Goal: Information Seeking & Learning: Learn about a topic

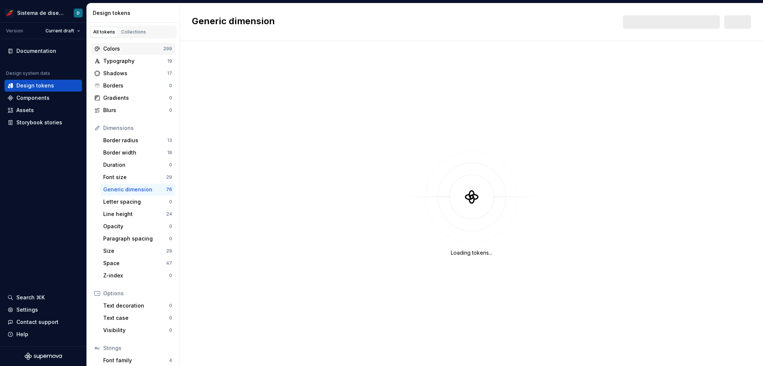
click at [134, 50] on div "Colors" at bounding box center [133, 48] width 60 height 7
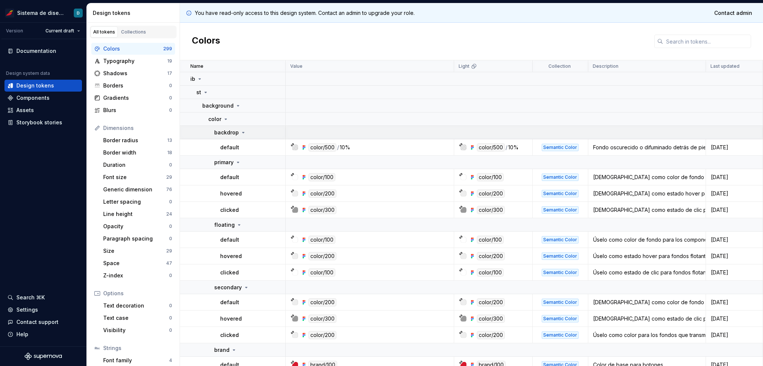
click at [244, 133] on icon at bounding box center [243, 133] width 6 height 6
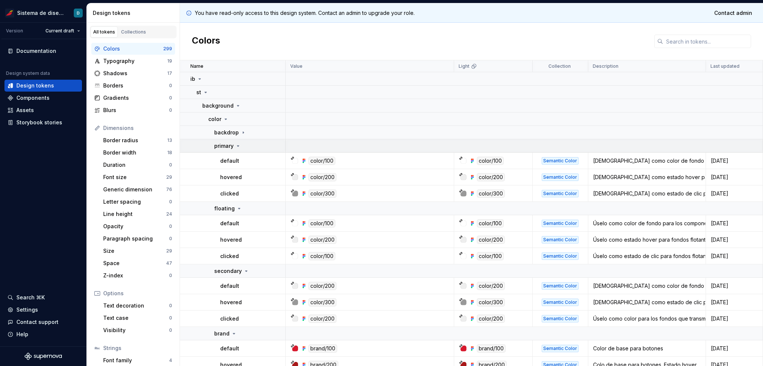
click at [235, 146] on icon at bounding box center [238, 146] width 6 height 6
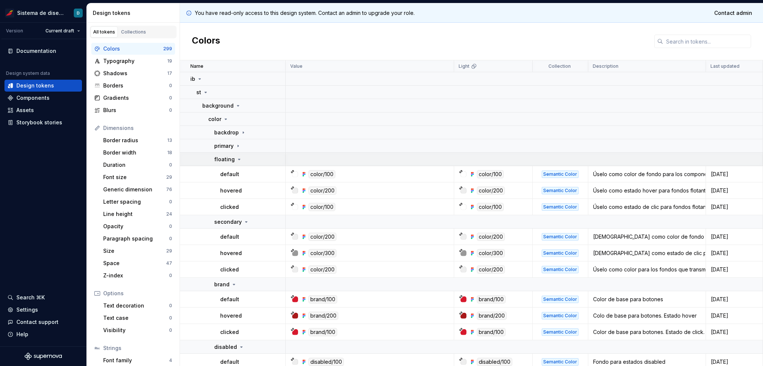
click at [238, 159] on icon at bounding box center [239, 159] width 2 height 1
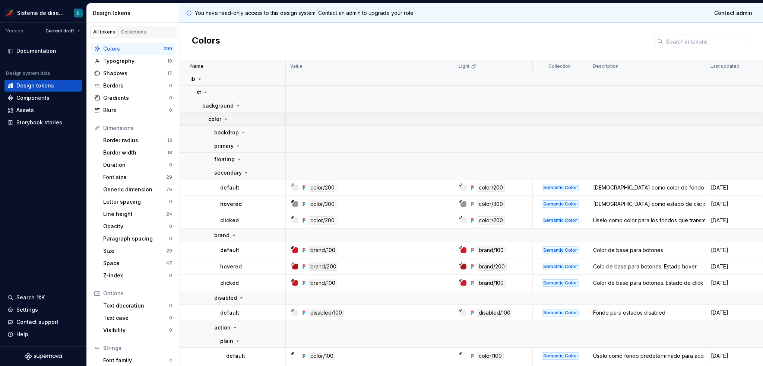
click at [225, 120] on icon at bounding box center [226, 119] width 6 height 6
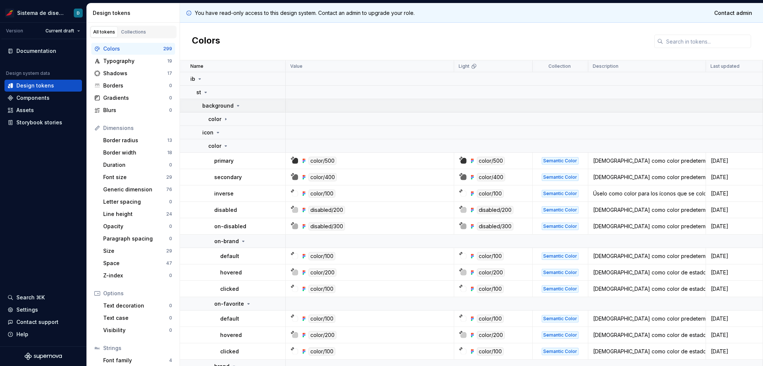
click at [237, 105] on icon at bounding box center [238, 105] width 2 height 1
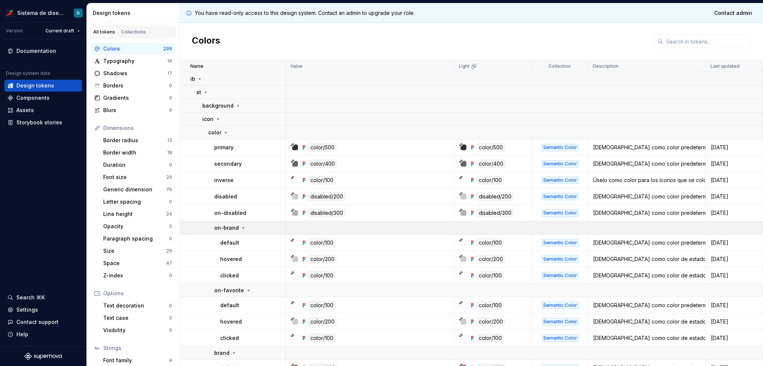
click at [241, 228] on icon at bounding box center [243, 228] width 6 height 6
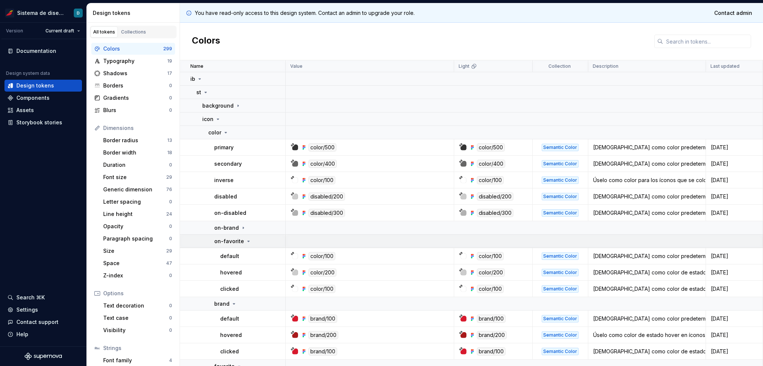
click at [245, 241] on icon at bounding box center [248, 241] width 6 height 6
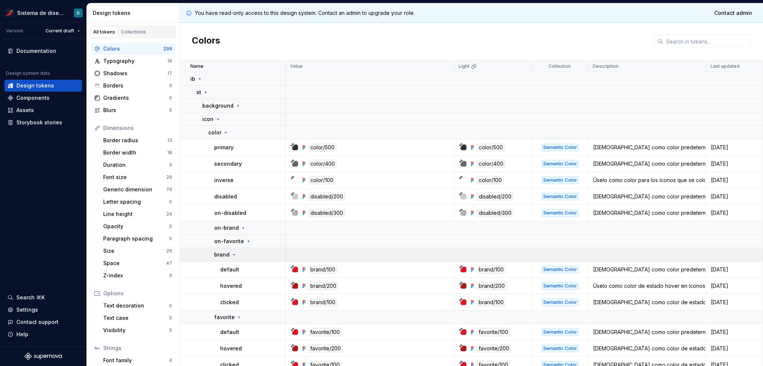
click at [234, 254] on icon at bounding box center [234, 255] width 6 height 6
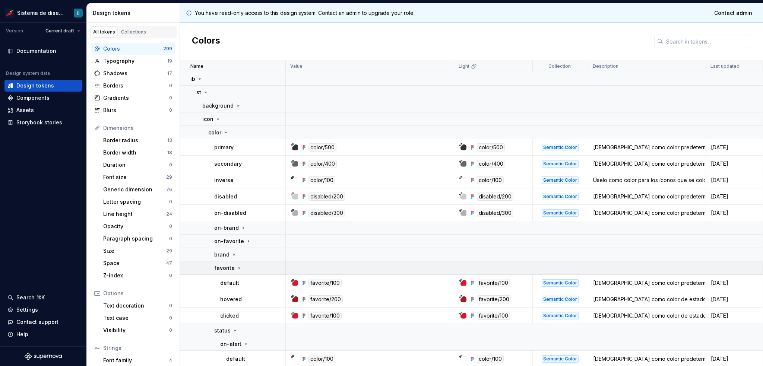
click at [237, 269] on icon at bounding box center [239, 268] width 6 height 6
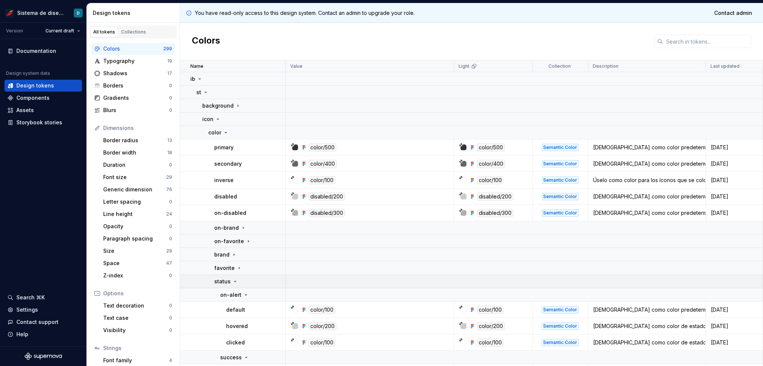
click at [234, 280] on icon at bounding box center [235, 282] width 6 height 6
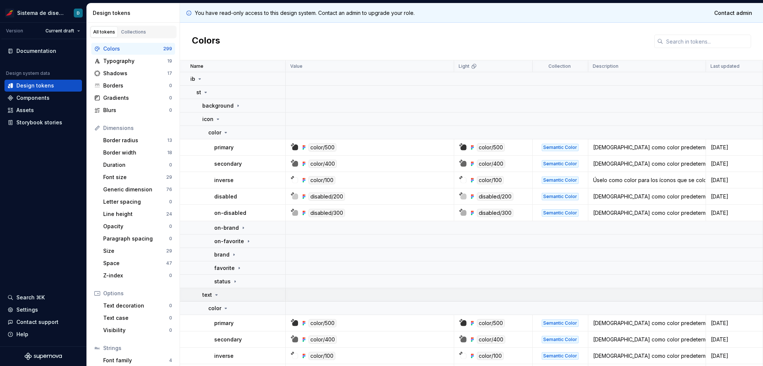
click at [217, 295] on icon at bounding box center [217, 295] width 2 height 1
click at [221, 308] on icon at bounding box center [224, 308] width 6 height 6
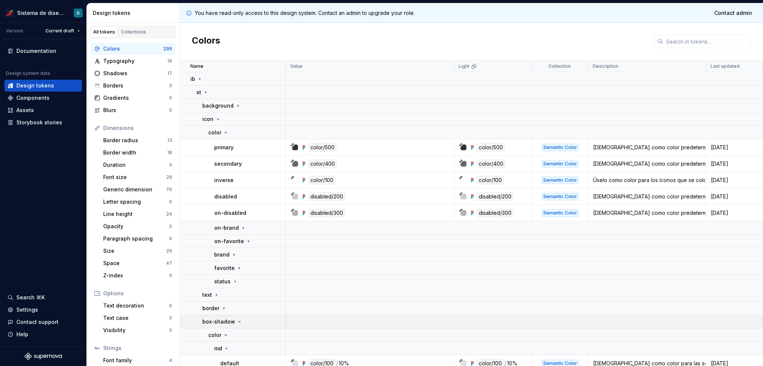
click at [233, 321] on div "box-shadow" at bounding box center [222, 321] width 40 height 7
click at [220, 336] on icon at bounding box center [220, 335] width 6 height 6
click at [217, 119] on icon at bounding box center [218, 119] width 2 height 1
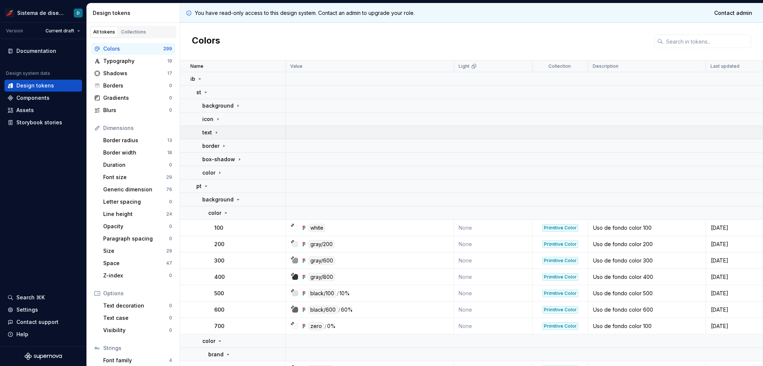
click at [214, 132] on icon at bounding box center [216, 133] width 6 height 6
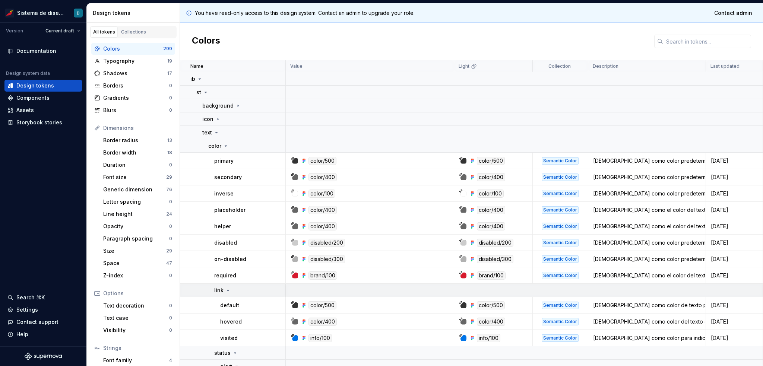
click at [229, 292] on icon at bounding box center [228, 291] width 6 height 6
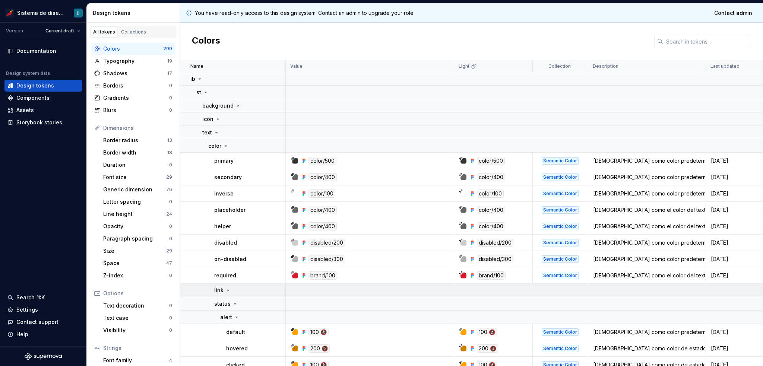
scroll to position [37, 0]
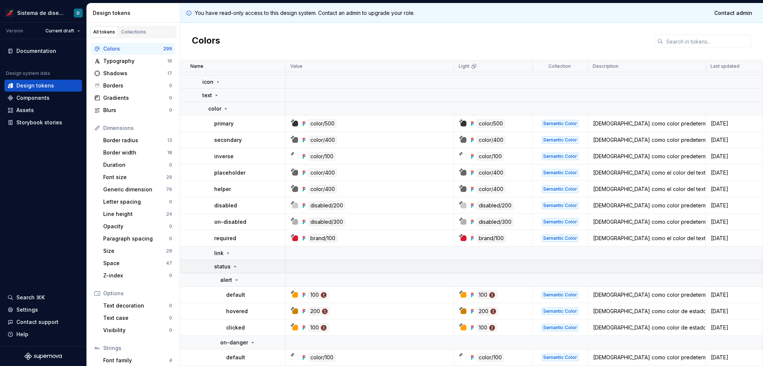
click at [234, 268] on icon at bounding box center [235, 267] width 6 height 6
click at [234, 282] on icon at bounding box center [234, 280] width 6 height 6
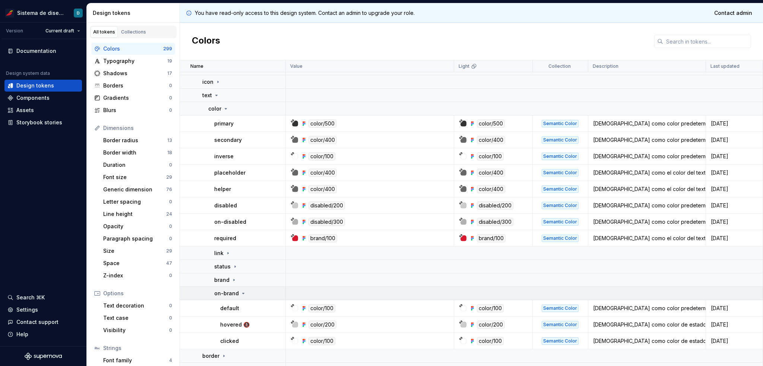
click at [242, 293] on icon at bounding box center [243, 293] width 2 height 1
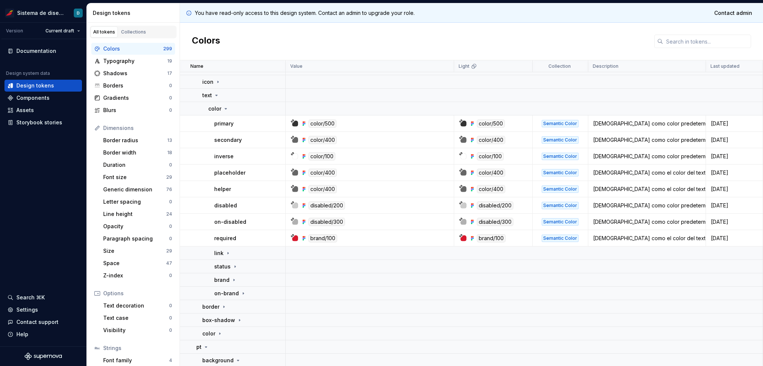
scroll to position [0, 0]
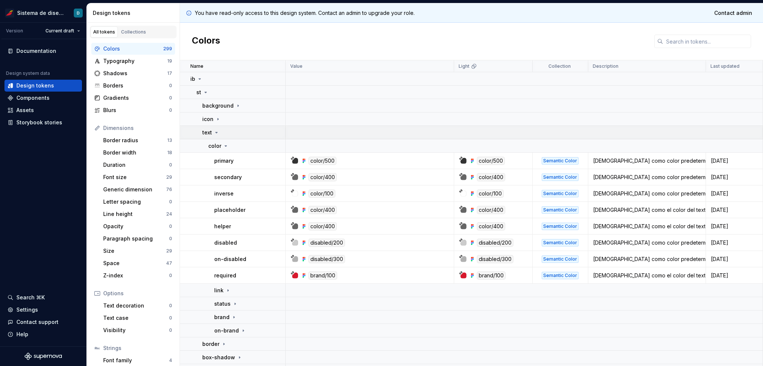
click at [218, 133] on icon at bounding box center [216, 133] width 6 height 6
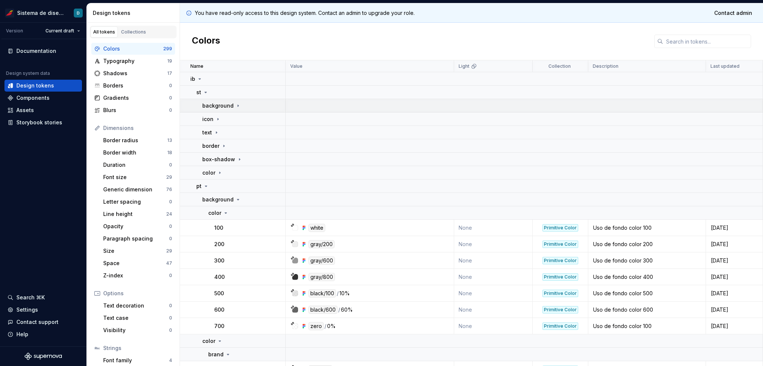
click at [235, 105] on icon at bounding box center [238, 106] width 6 height 6
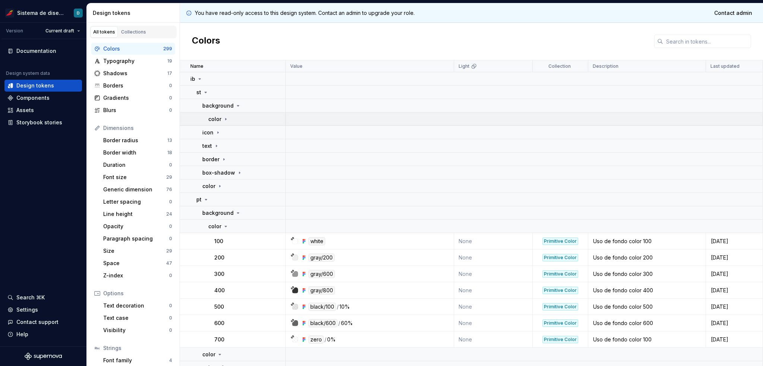
click at [224, 121] on icon at bounding box center [226, 119] width 6 height 6
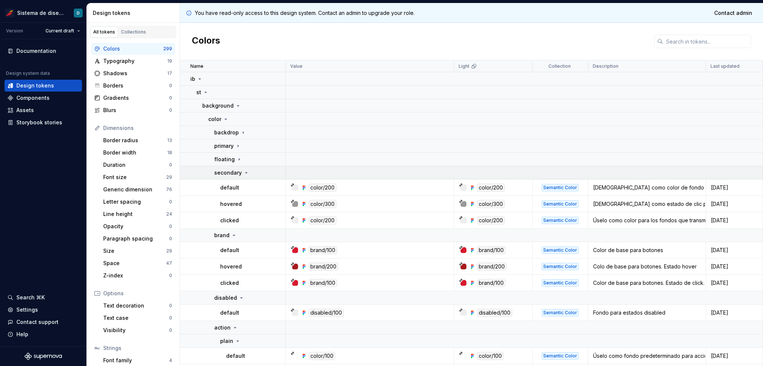
click at [244, 169] on div "secondary" at bounding box center [231, 172] width 35 height 7
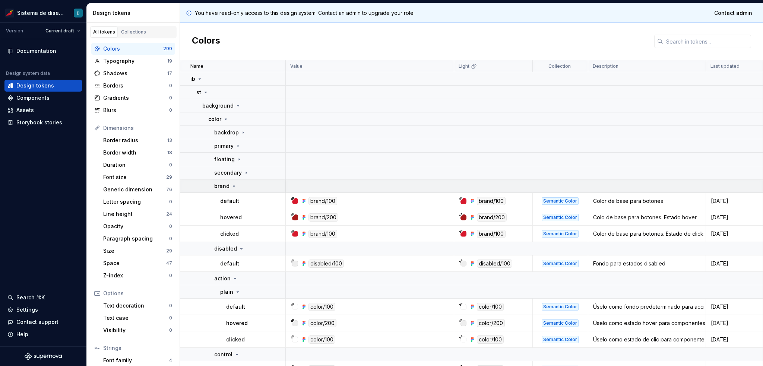
click at [235, 186] on icon at bounding box center [234, 186] width 6 height 6
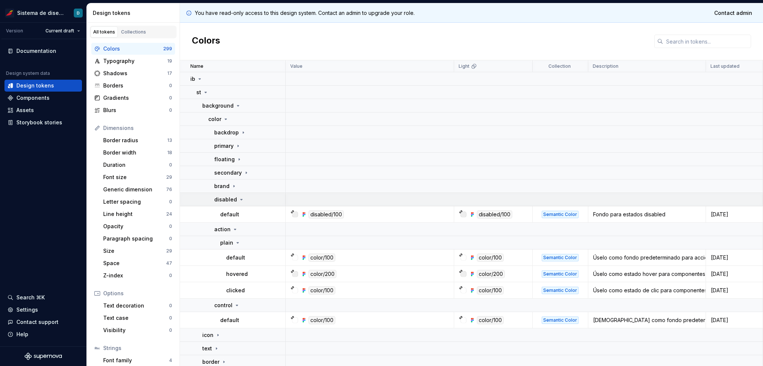
click at [242, 197] on div "disabled" at bounding box center [229, 199] width 30 height 7
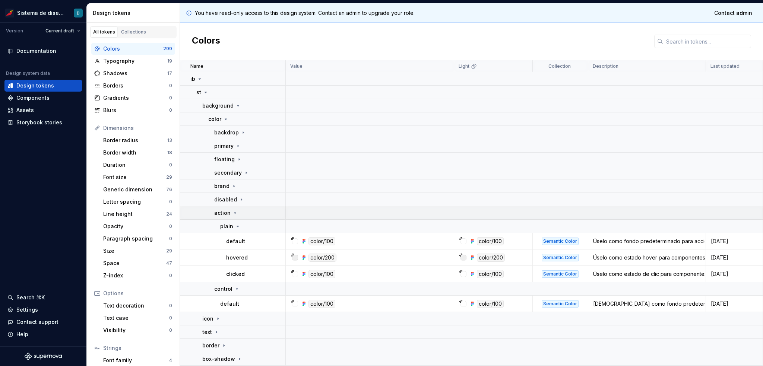
click at [236, 213] on icon at bounding box center [235, 213] width 6 height 6
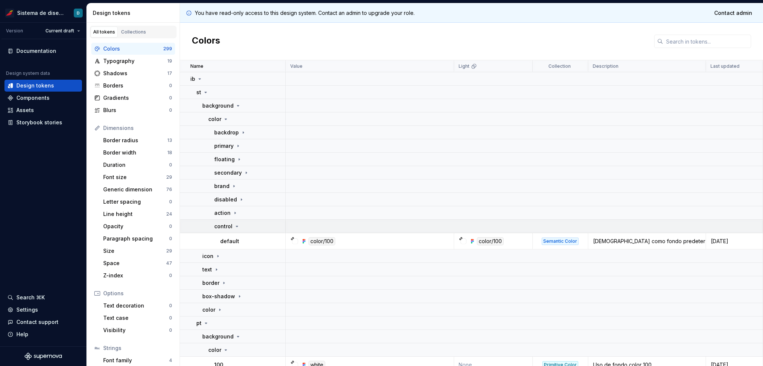
click at [235, 228] on icon at bounding box center [237, 226] width 6 height 6
